Goal: Information Seeking & Learning: Learn about a topic

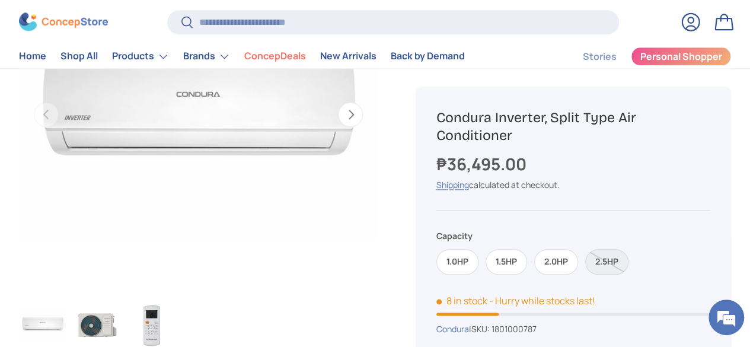
scroll to position [537, 0]
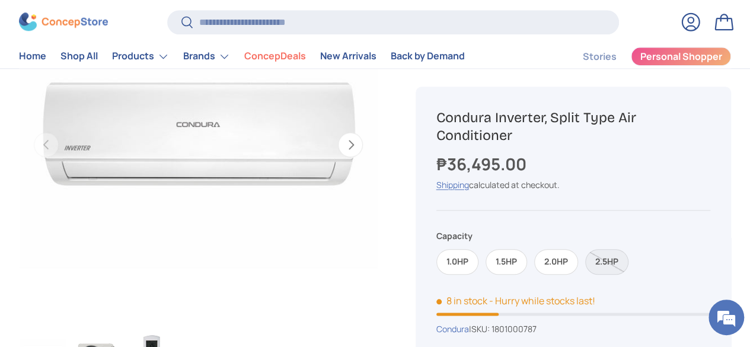
click at [245, 159] on img "Gallery Viewer" at bounding box center [198, 145] width 359 height 359
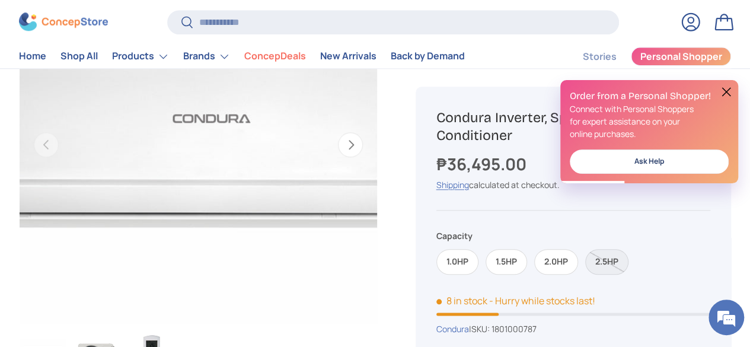
click at [186, 123] on img "Gallery Viewer" at bounding box center [198, 145] width 359 height 359
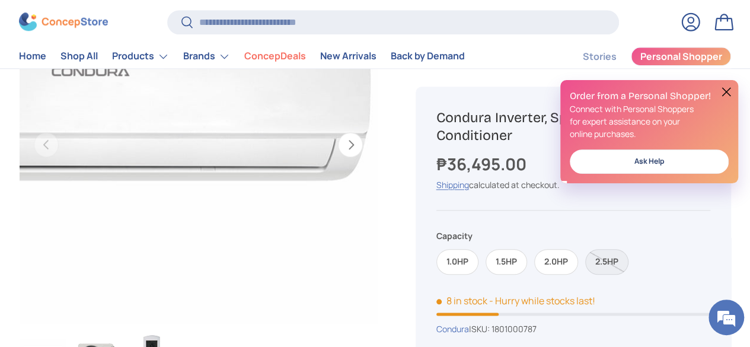
scroll to position [0, 0]
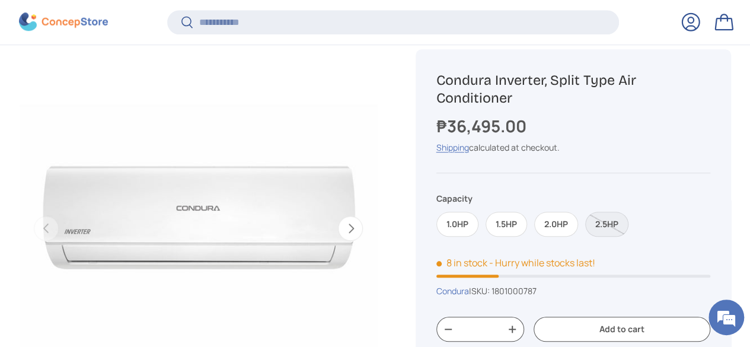
scroll to position [452, 0]
click at [232, 210] on img "Gallery Viewer" at bounding box center [198, 228] width 359 height 359
